Goal: Check status: Check status

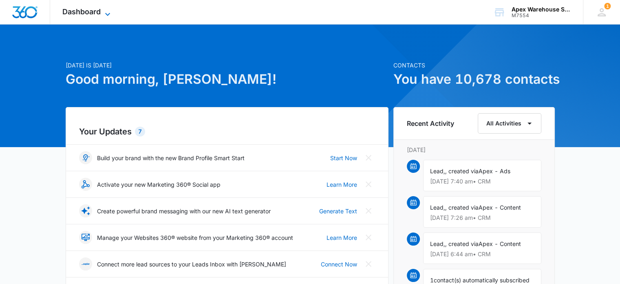
click at [96, 10] on span "Dashboard" at bounding box center [81, 11] width 38 height 9
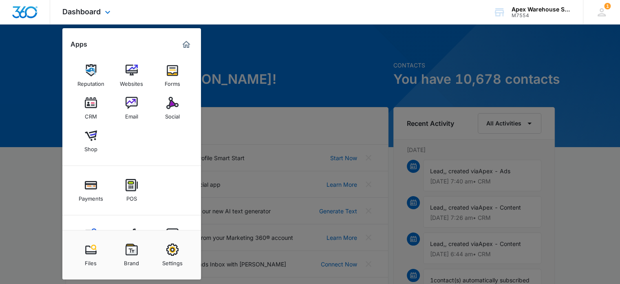
scroll to position [34, 0]
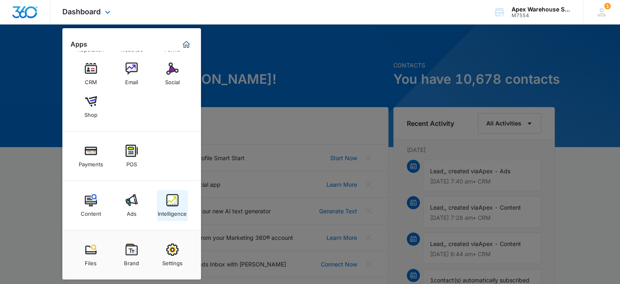
click at [175, 204] on img at bounding box center [172, 200] width 12 height 12
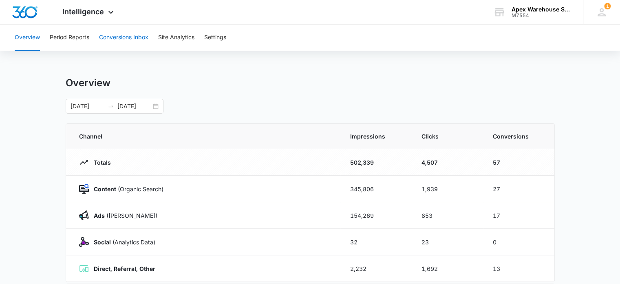
click at [129, 36] on button "Conversions Inbox" at bounding box center [123, 37] width 49 height 26
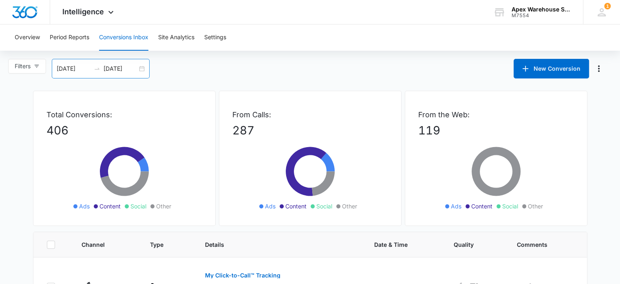
click at [142, 71] on div "[DATE] [DATE]" at bounding box center [101, 69] width 98 height 20
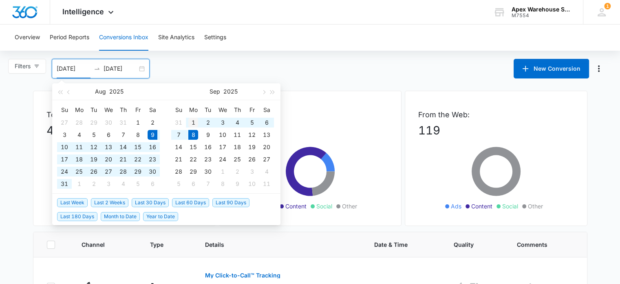
type input "[DATE]"
click at [194, 121] on div "1" at bounding box center [193, 122] width 10 height 10
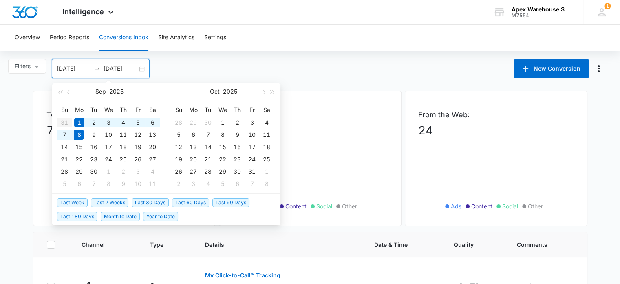
click at [311, 68] on div "Filters [DATE] [DATE] New Conversion [DATE] Su Mo Tu We Th Fr Sa 31 1 2 3 4 5 6…" at bounding box center [310, 69] width 620 height 20
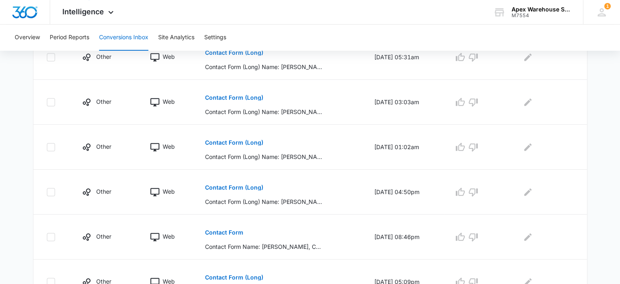
scroll to position [489, 0]
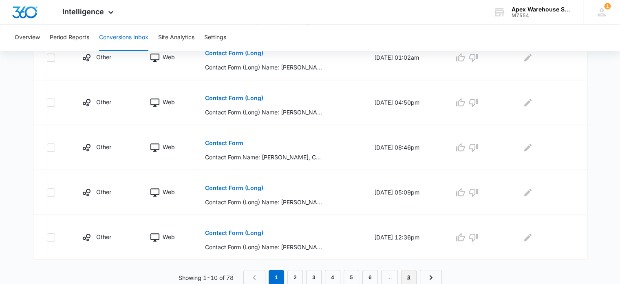
click at [411, 277] on link "8" at bounding box center [409, 277] width 16 height 16
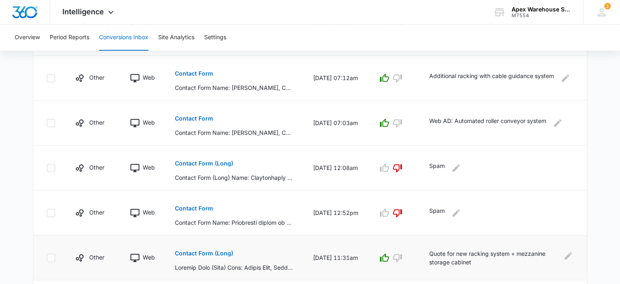
scroll to position [399, 0]
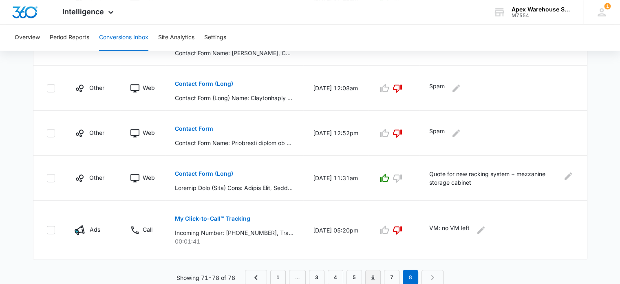
click at [375, 274] on link "6" at bounding box center [373, 277] width 16 height 16
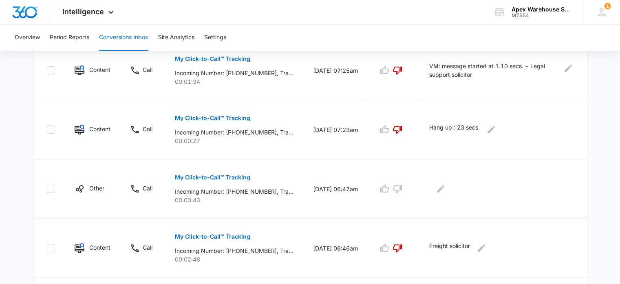
scroll to position [216, 0]
click at [225, 175] on p "My Click-to-Call™ Tracking" at bounding box center [212, 178] width 75 height 6
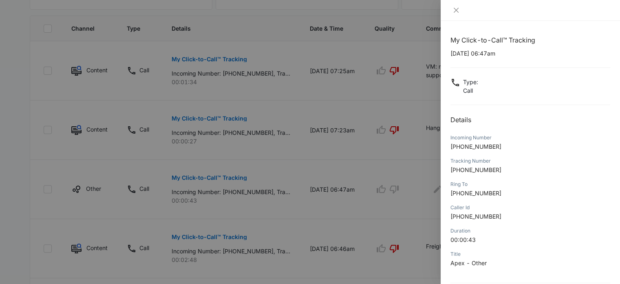
scroll to position [78, 0]
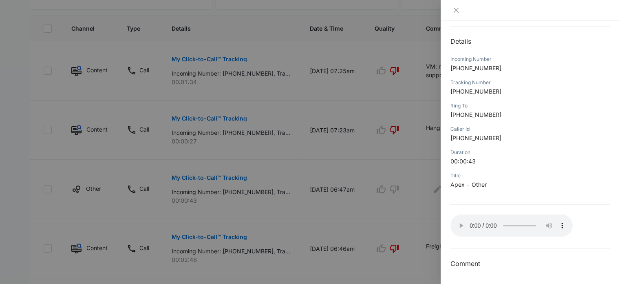
click at [573, 143] on div "Caller Id [PHONE_NUMBER]" at bounding box center [531, 135] width 160 height 23
